Goal: Navigation & Orientation: Find specific page/section

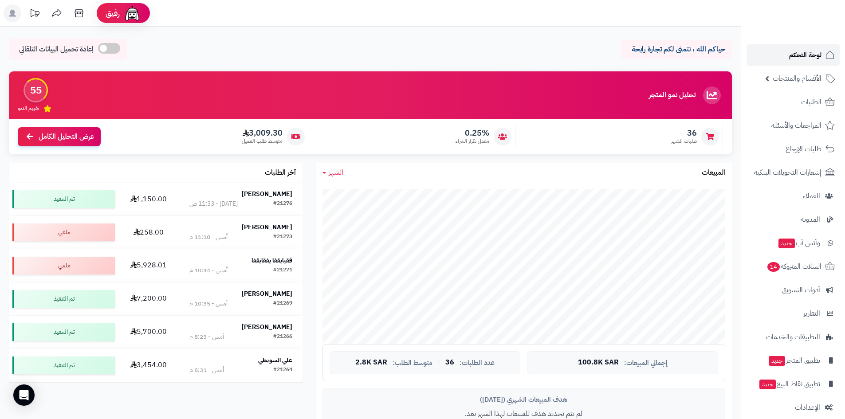
click at [809, 55] on span "لوحة التحكم" at bounding box center [805, 55] width 32 height 12
click at [793, 59] on span "لوحة التحكم" at bounding box center [805, 55] width 32 height 12
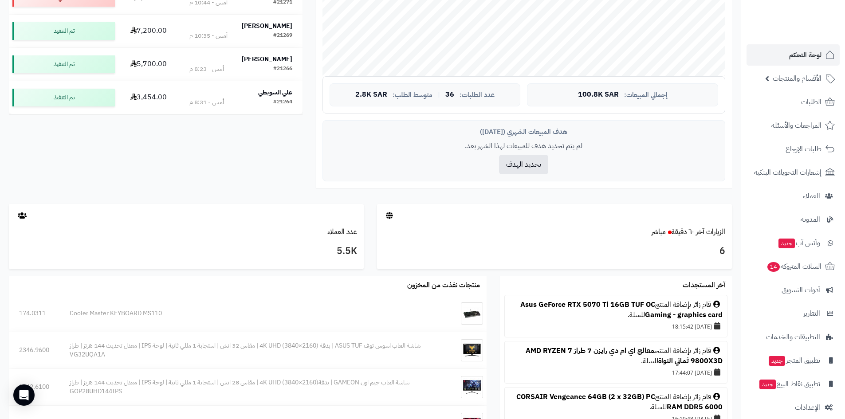
scroll to position [355, 0]
